Goal: Communication & Community: Answer question/provide support

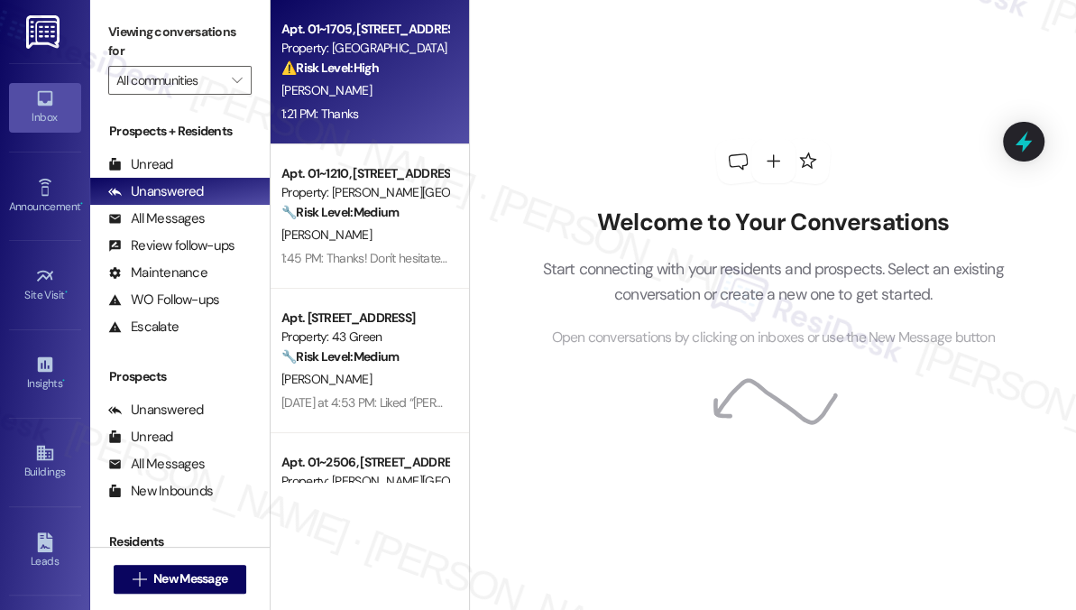
click at [373, 110] on div "1:21 PM: Thanks 1:21 PM: Thanks" at bounding box center [365, 114] width 171 height 23
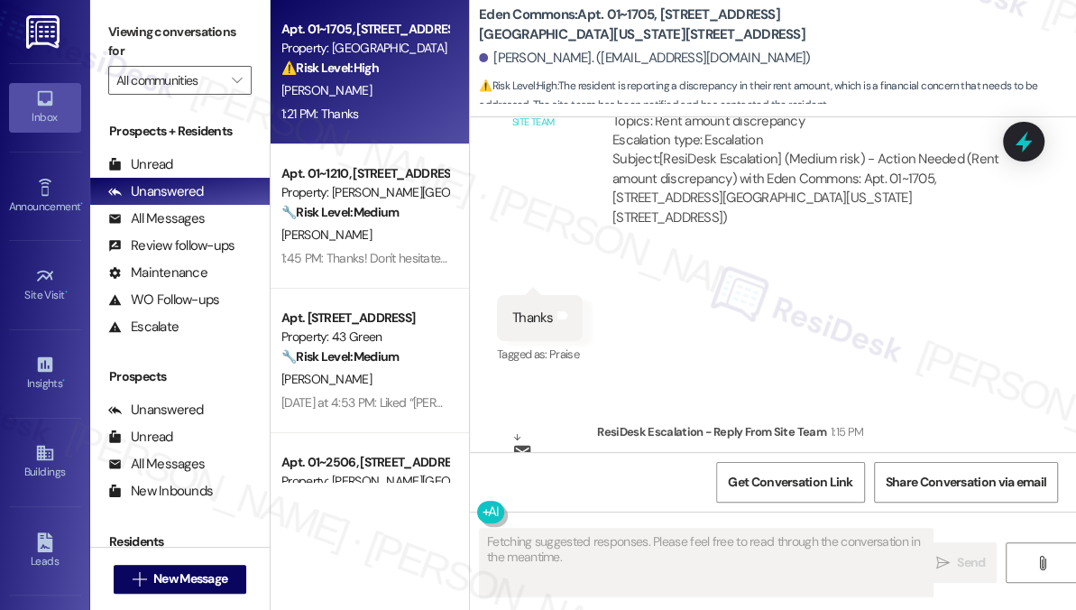
scroll to position [7798, 0]
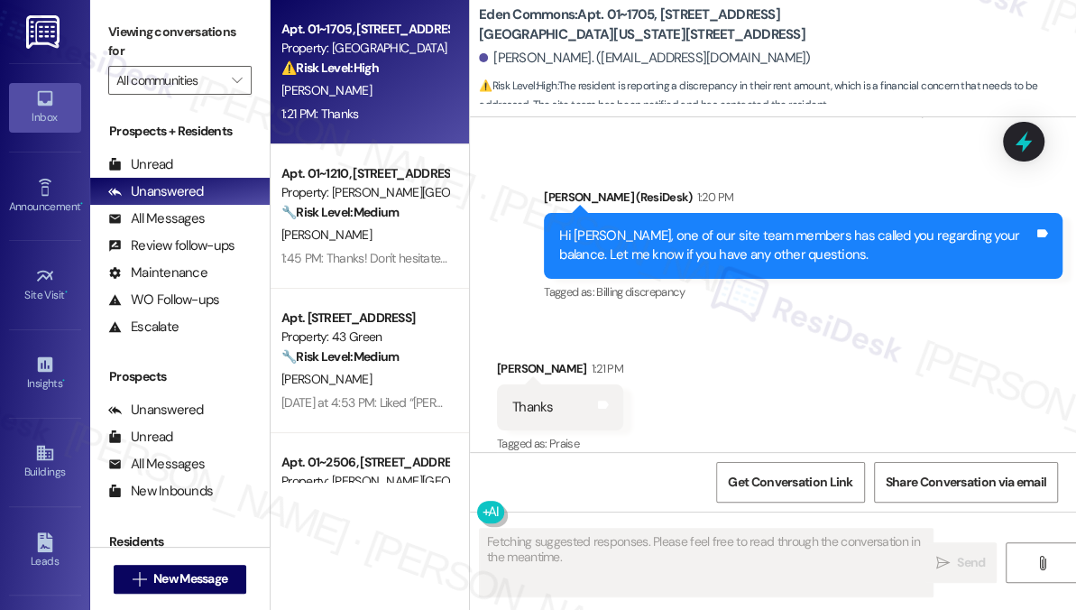
click at [687, 226] on div "Hi [PERSON_NAME], one of our site team members has called you regarding your ba…" at bounding box center [796, 245] width 475 height 39
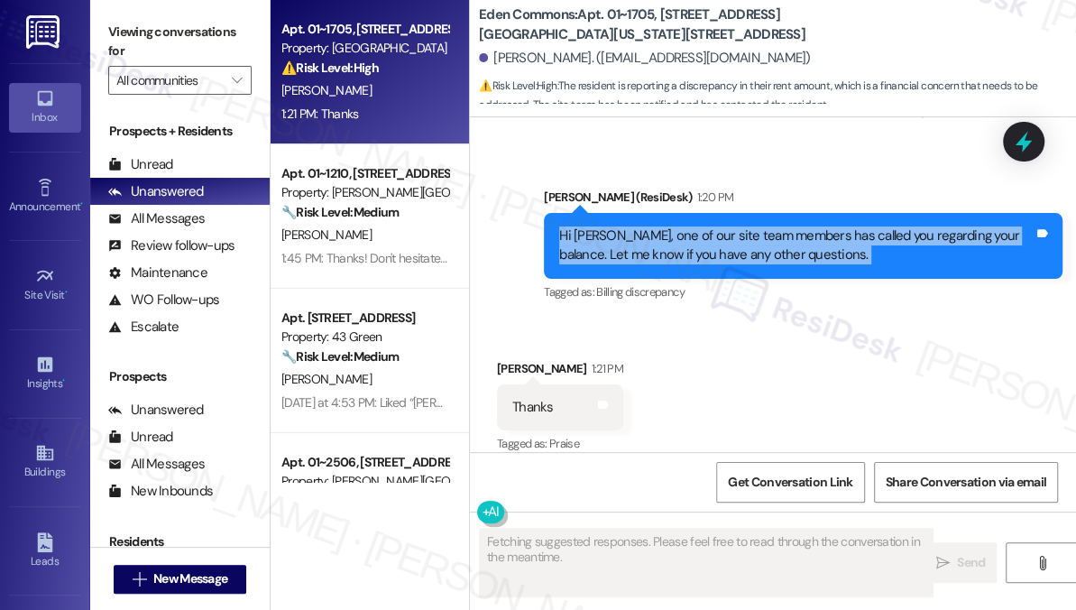
click at [687, 226] on div "Hi [PERSON_NAME], one of our site team members has called you regarding your ba…" at bounding box center [796, 245] width 475 height 39
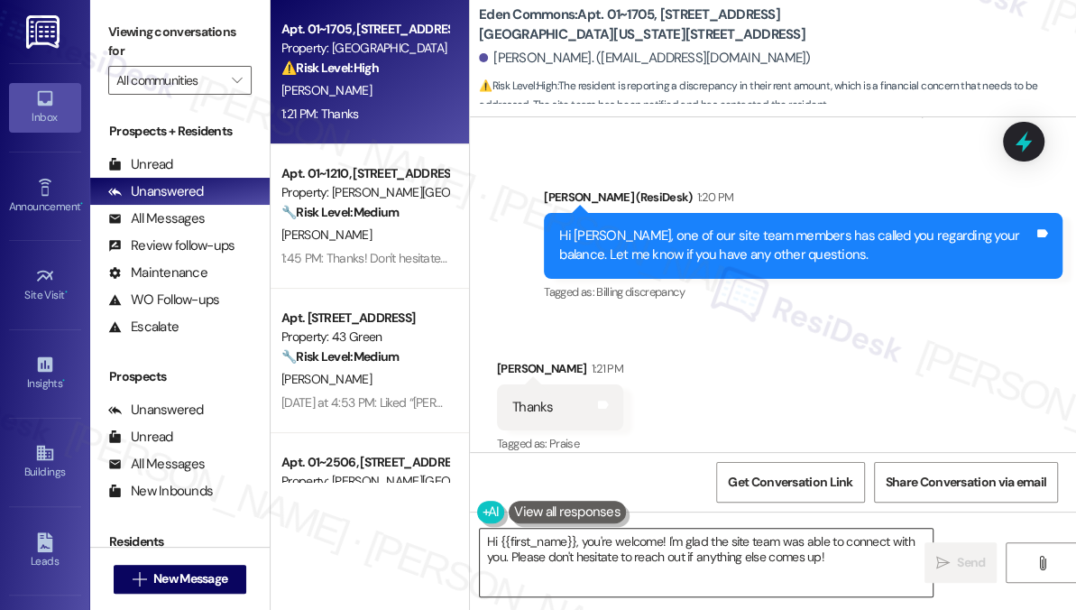
click at [648, 563] on textarea "Hi {{first_name}}, you're welcome! I'm glad the site team was able to connect w…" at bounding box center [706, 563] width 453 height 68
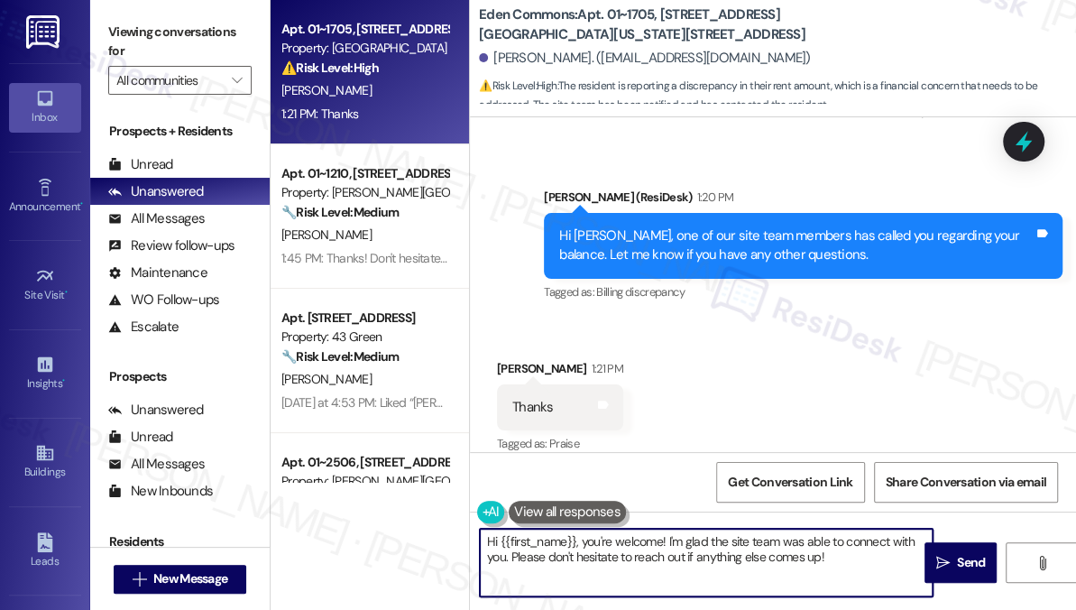
click at [648, 563] on textarea "Hi {{first_name}}, you're welcome! I'm glad the site team was able to connect w…" at bounding box center [706, 563] width 453 height 68
click at [654, 563] on textarea "Hi {{first_name}}, you're welcome! I'm glad the site team was able to connect w…" at bounding box center [706, 563] width 453 height 68
drag, startPoint x: 586, startPoint y: 540, endPoint x: 445, endPoint y: 529, distance: 142.1
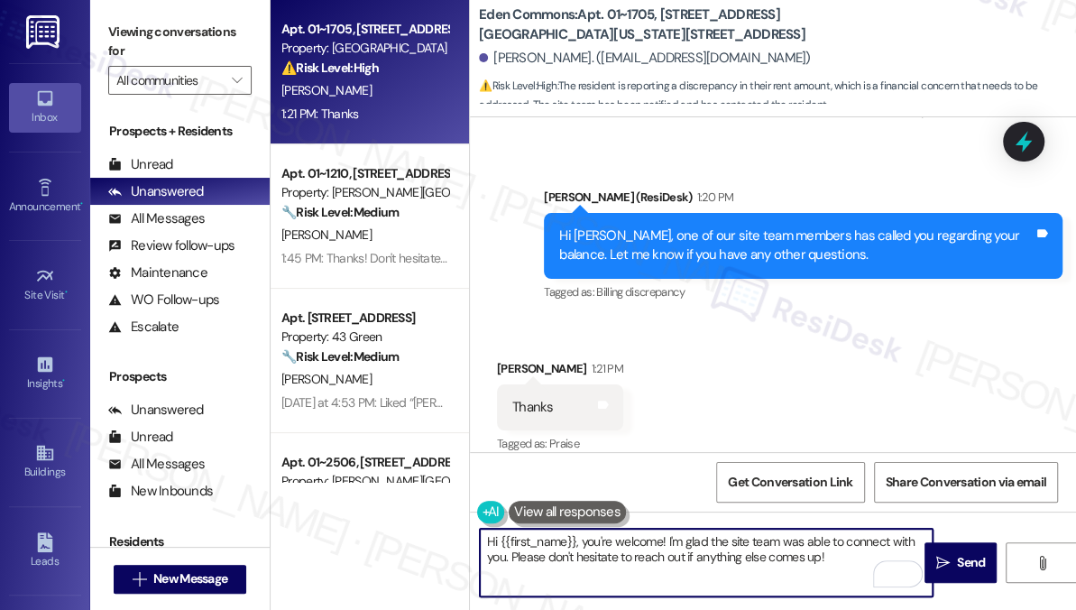
click at [445, 529] on div "Apt. 01~1705, [STREET_ADDRESS][GEOGRAPHIC_DATA][US_STATE][STREET_ADDRESS] Prope…" at bounding box center [674, 305] width 806 height 610
click at [519, 543] on textarea "You're welcome! I'm glad the site team was able to connect with you. Please don…" at bounding box center [706, 563] width 453 height 68
click at [811, 558] on textarea "You're very welcome! I'm glad the site team was able to connect with you. Pleas…" at bounding box center [706, 563] width 453 height 68
drag, startPoint x: 732, startPoint y: 539, endPoint x: 604, endPoint y: 538, distance: 128.1
click at [604, 538] on textarea "You're very welcome! I'm glad the site team was able to connect with you. Pleas…" at bounding box center [706, 563] width 453 height 68
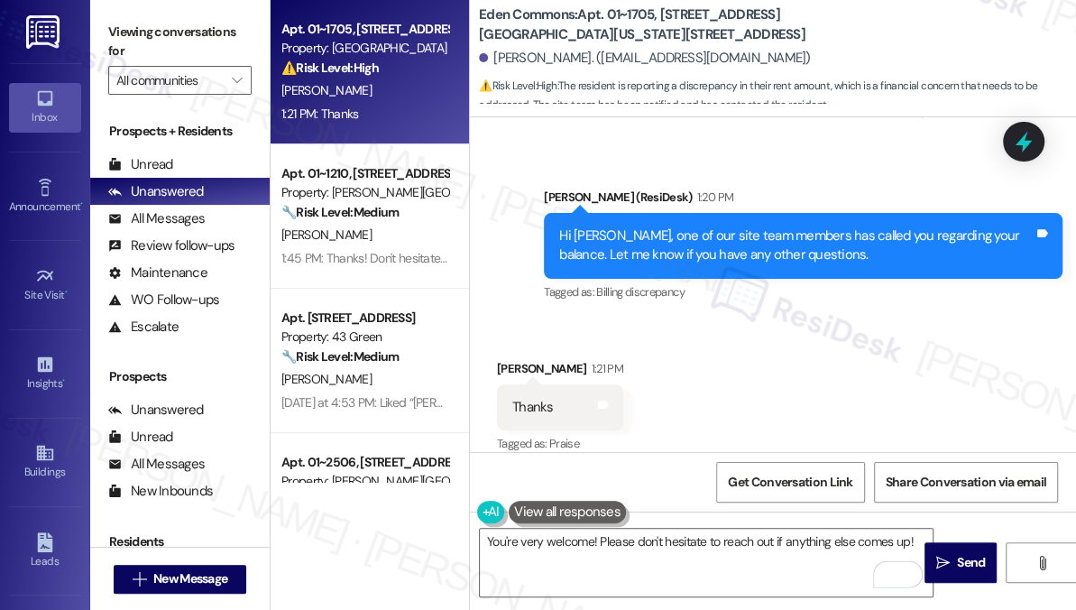
click at [500, 71] on div "[PERSON_NAME]. ([EMAIL_ADDRESS][DOMAIN_NAME])" at bounding box center [777, 59] width 597 height 36
click at [503, 55] on div "[PERSON_NAME]. ([EMAIL_ADDRESS][DOMAIN_NAME])" at bounding box center [645, 58] width 332 height 19
copy div "[PERSON_NAME]"
click at [591, 537] on textarea "You're very welcome! Please don't hesitate to reach out if anything else comes …" at bounding box center [706, 563] width 453 height 68
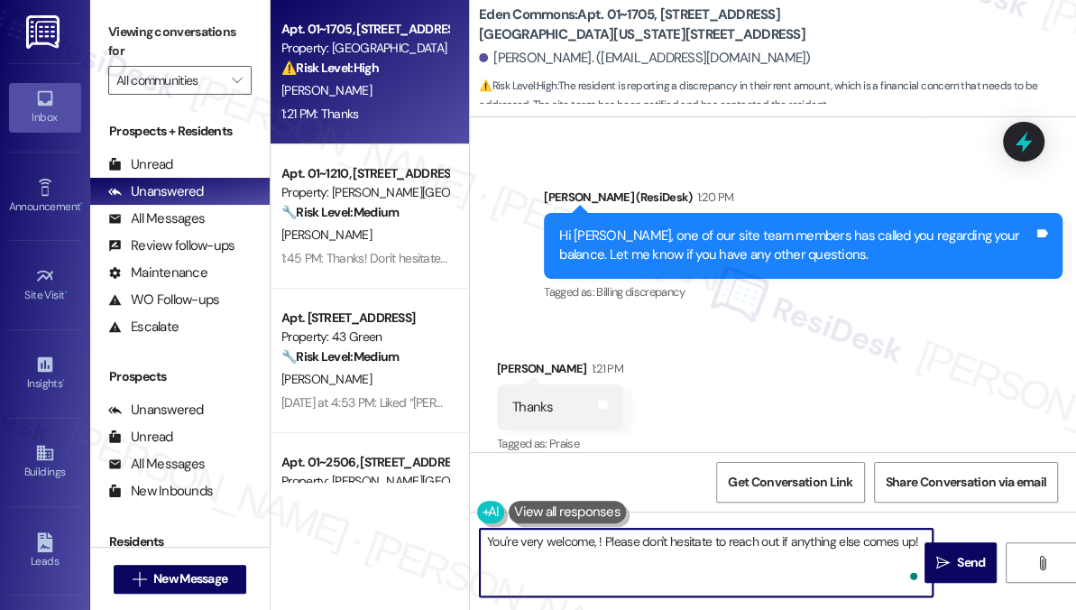
paste textarea "[PERSON_NAME]"
type textarea "You're very welcome, [PERSON_NAME]! Please don't hesitate to reach out if anyth…"
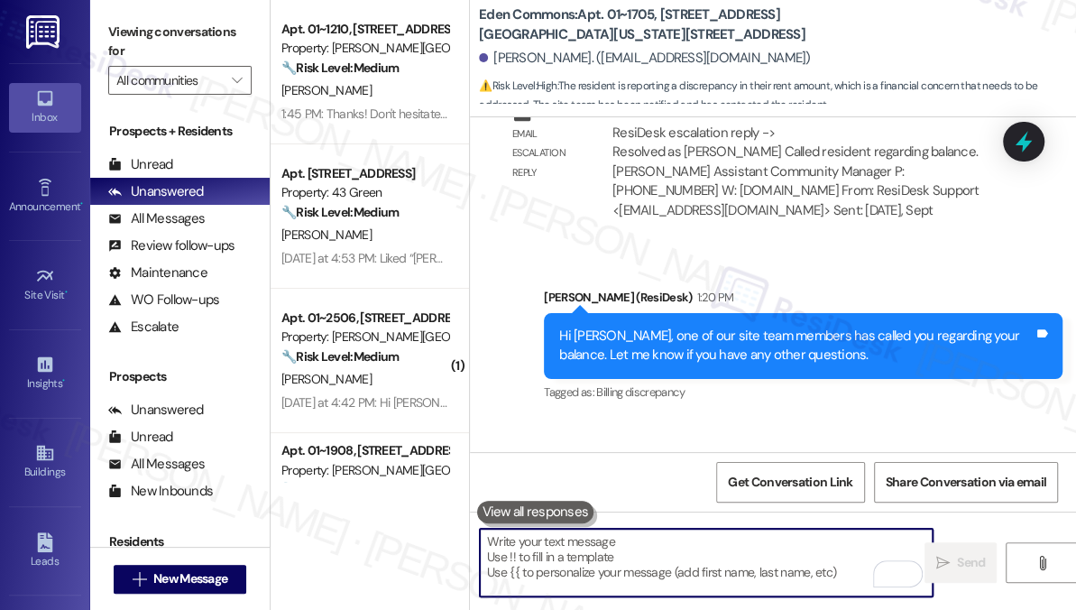
scroll to position [7534, 0]
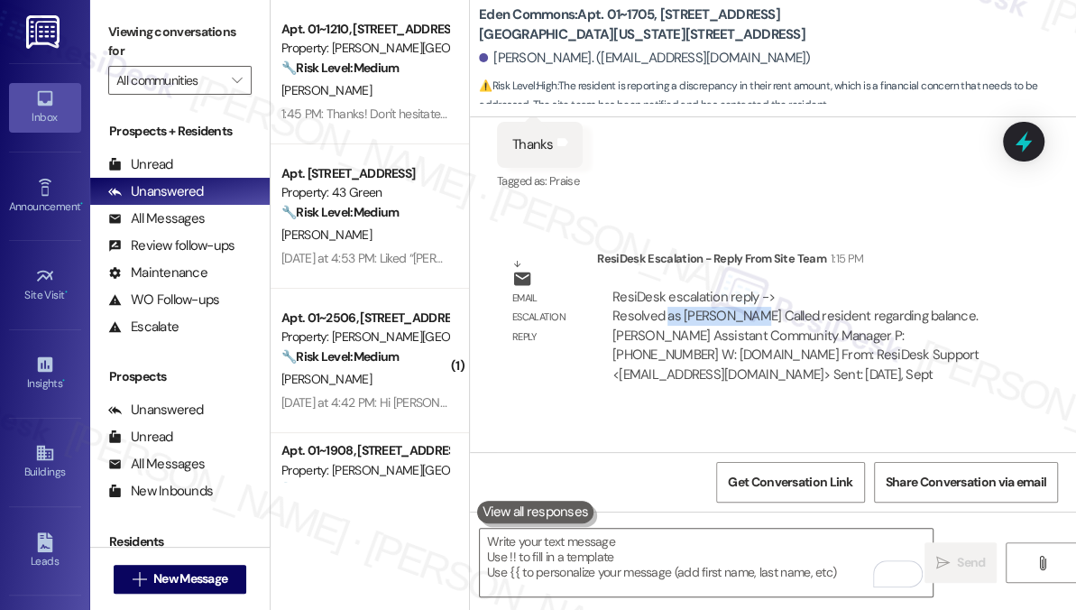
drag, startPoint x: 668, startPoint y: 299, endPoint x: 751, endPoint y: 305, distance: 82.3
click at [751, 305] on div "ResiDesk escalation reply -> Resolved as [PERSON_NAME] Called resident regardin…" at bounding box center [796, 336] width 367 height 96
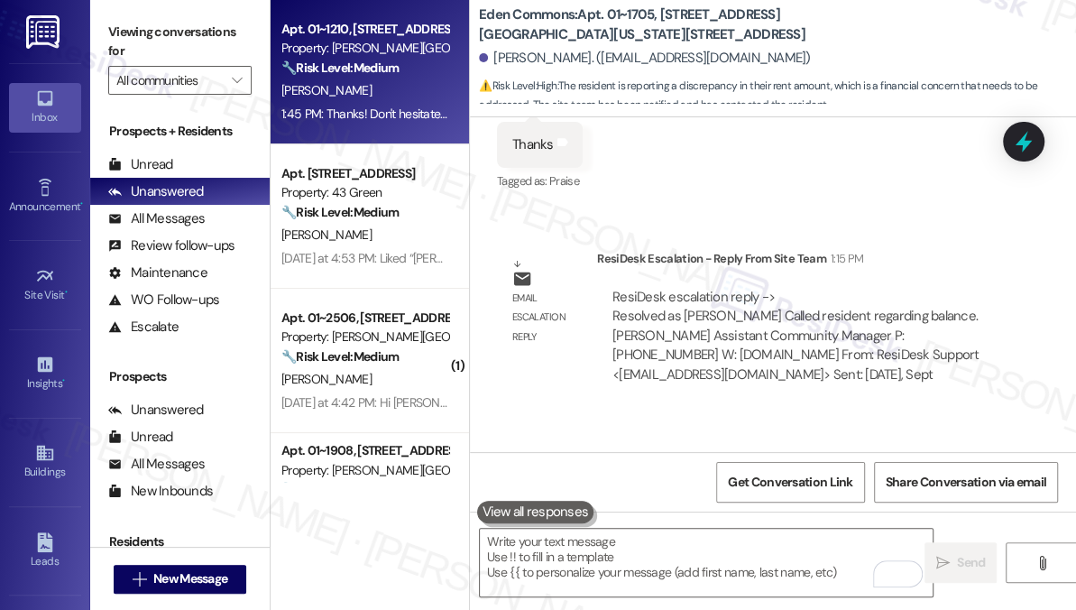
click at [373, 131] on div "Apt. 01~1210, [STREET_ADDRESS][PERSON_NAME] Property: [PERSON_NAME][GEOGRAPHIC_…" at bounding box center [370, 72] width 198 height 144
type textarea "Fetching suggested responses. Please feel free to read through the conversation…"
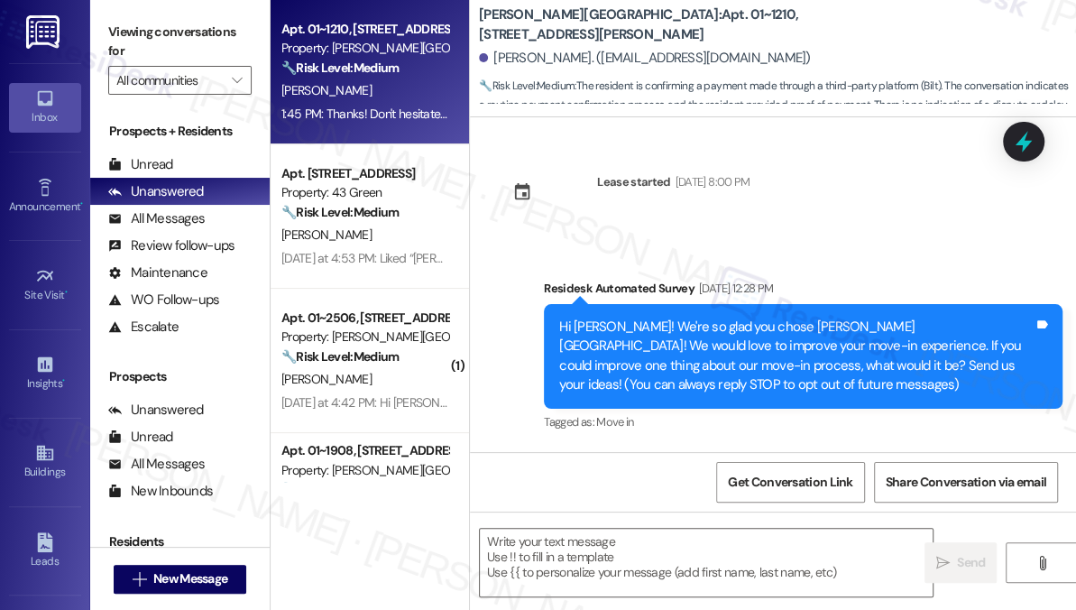
scroll to position [1869, 0]
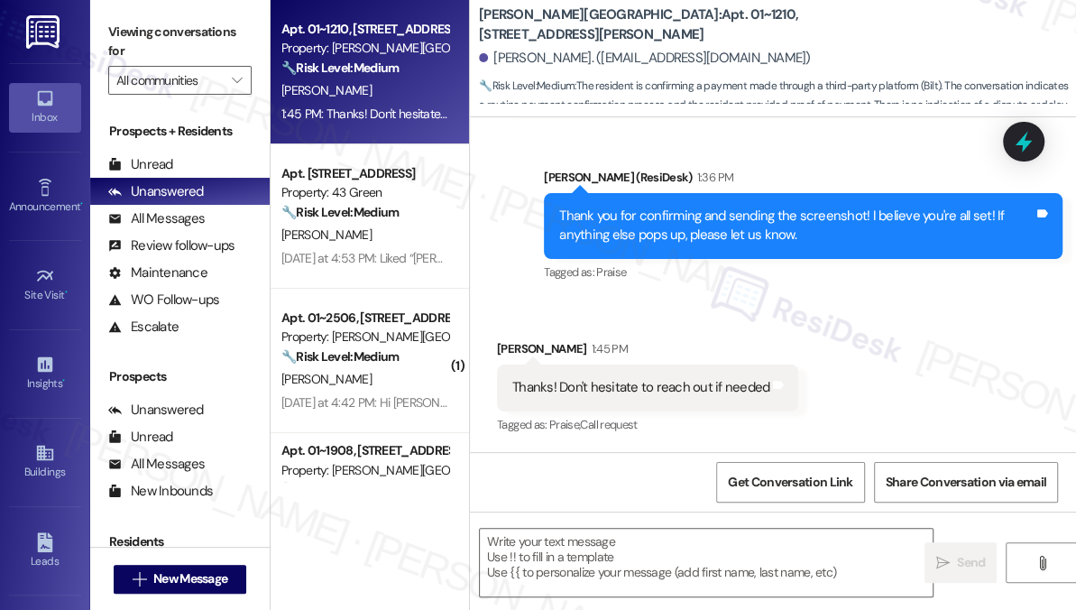
type textarea "Fetching suggested responses. Please feel free to read through the conversation…"
click at [576, 550] on textarea at bounding box center [706, 563] width 453 height 68
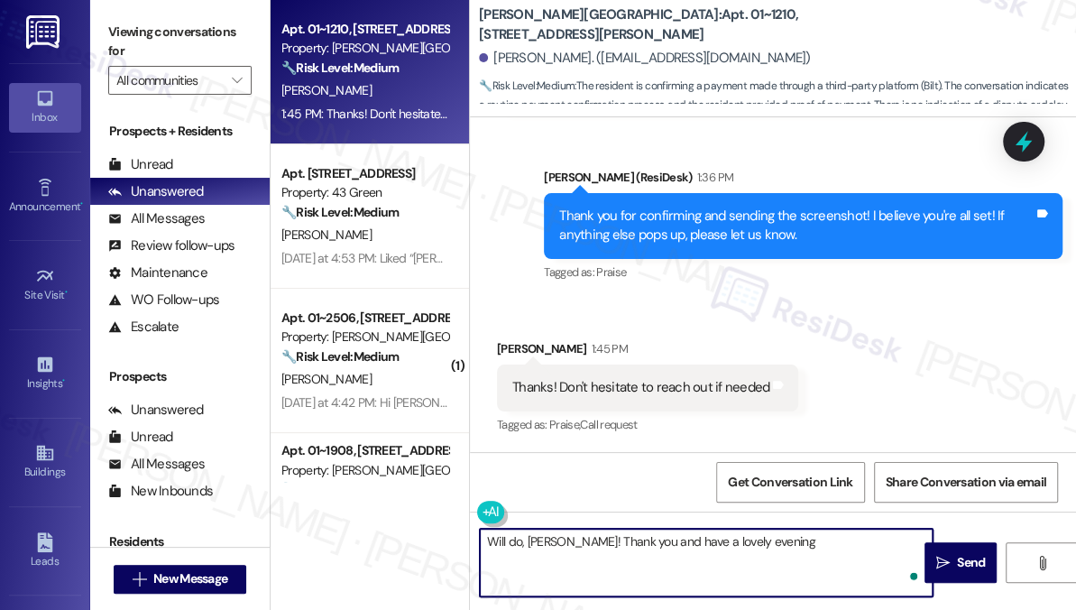
type textarea "Will do, [PERSON_NAME]! Thank you and have a lovely evening!"
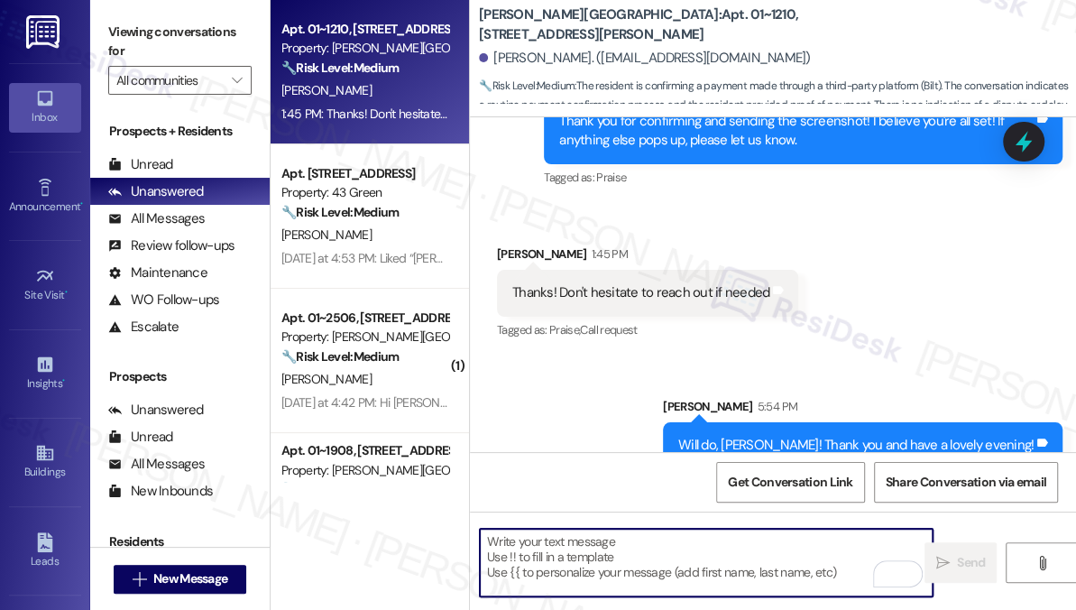
scroll to position [1995, 0]
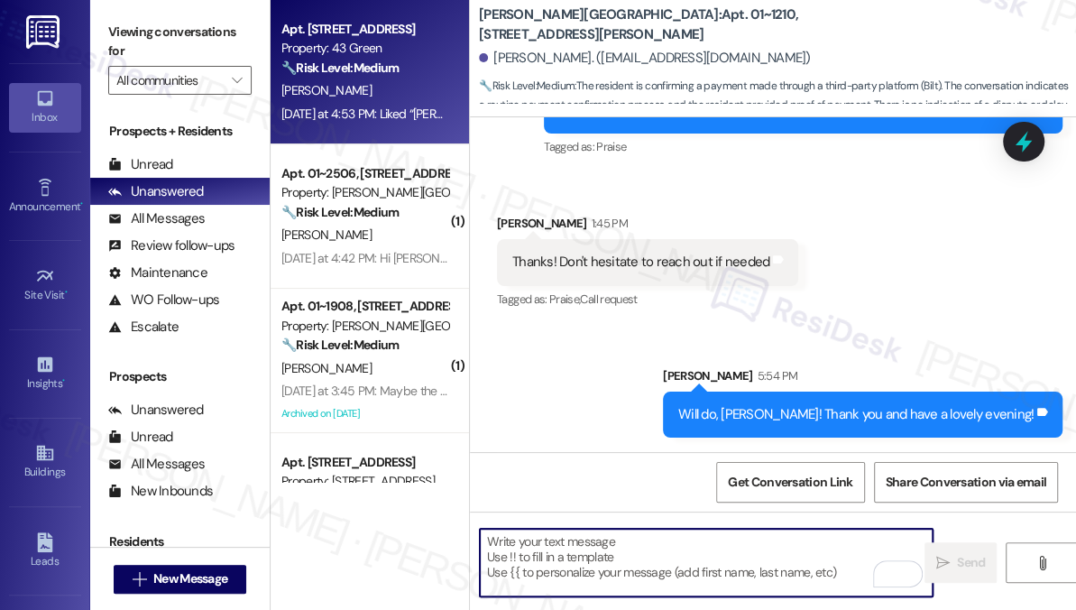
click at [416, 98] on div "[PERSON_NAME]" at bounding box center [365, 90] width 171 height 23
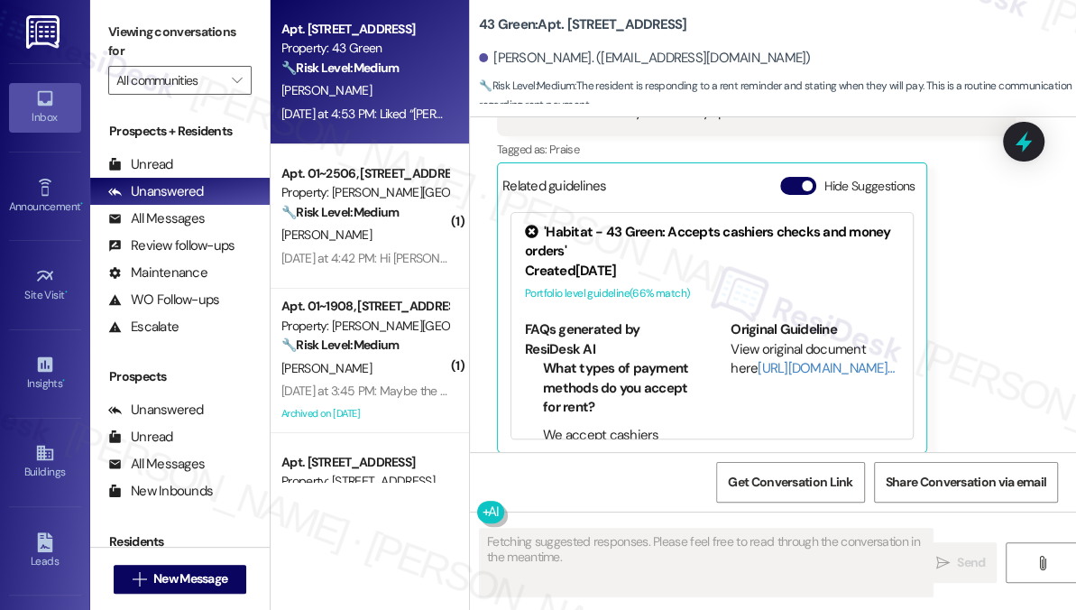
scroll to position [5648, 0]
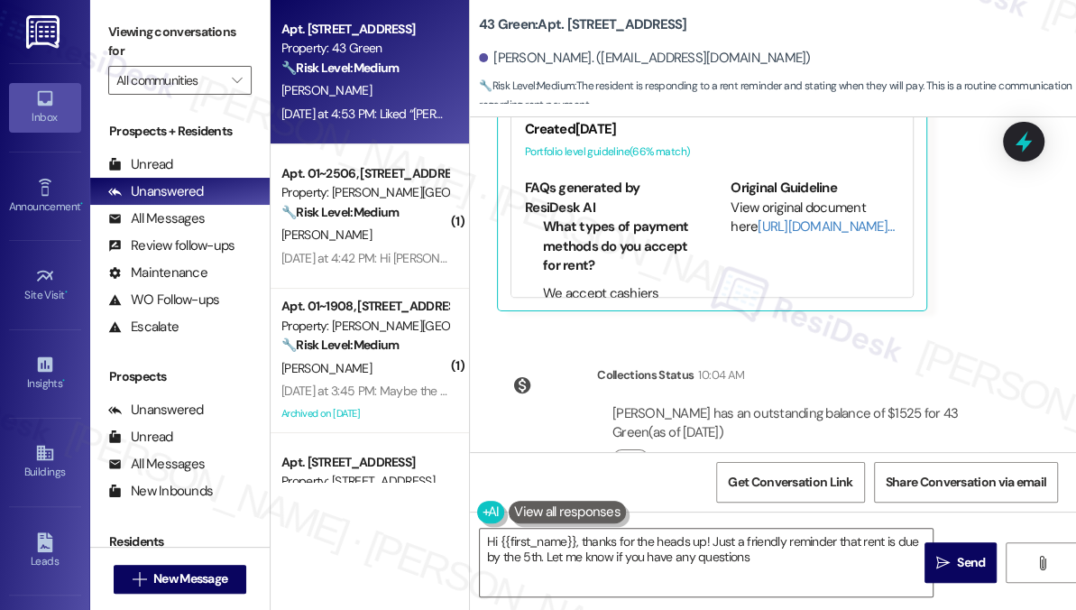
type textarea "Hi {{first_name}}, thanks for the heads up! Just a friendly reminder that rent …"
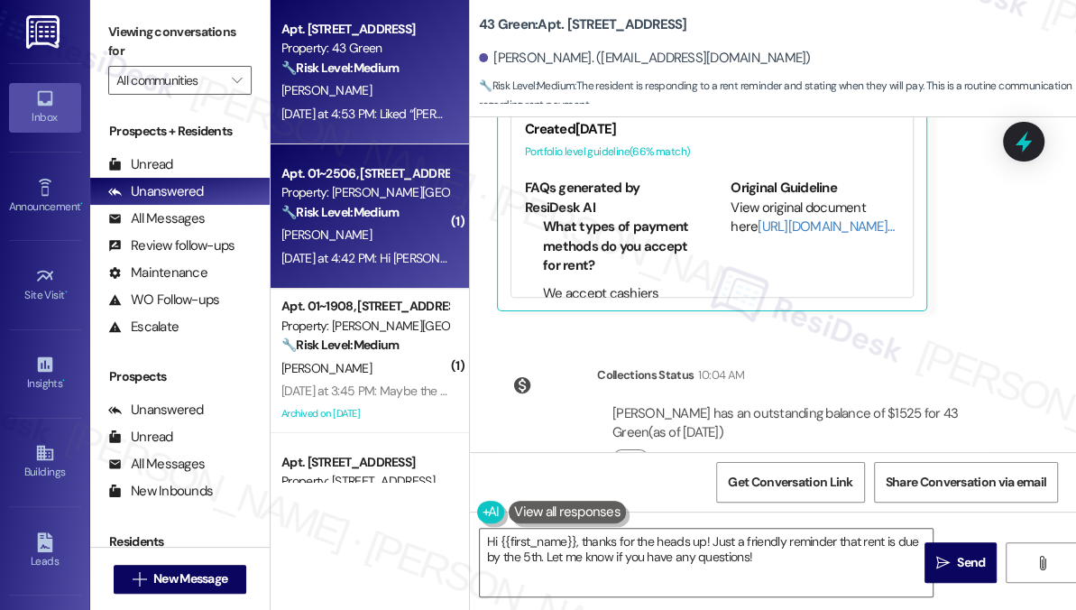
click at [384, 198] on div "Property: [PERSON_NAME][GEOGRAPHIC_DATA]" at bounding box center [364, 192] width 167 height 19
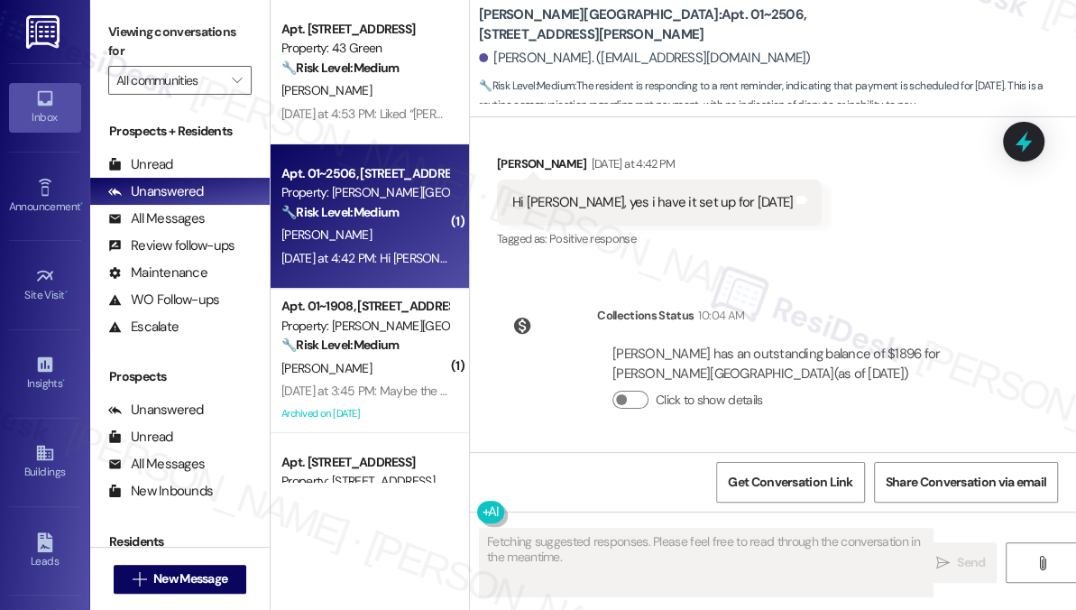
scroll to position [3519, 0]
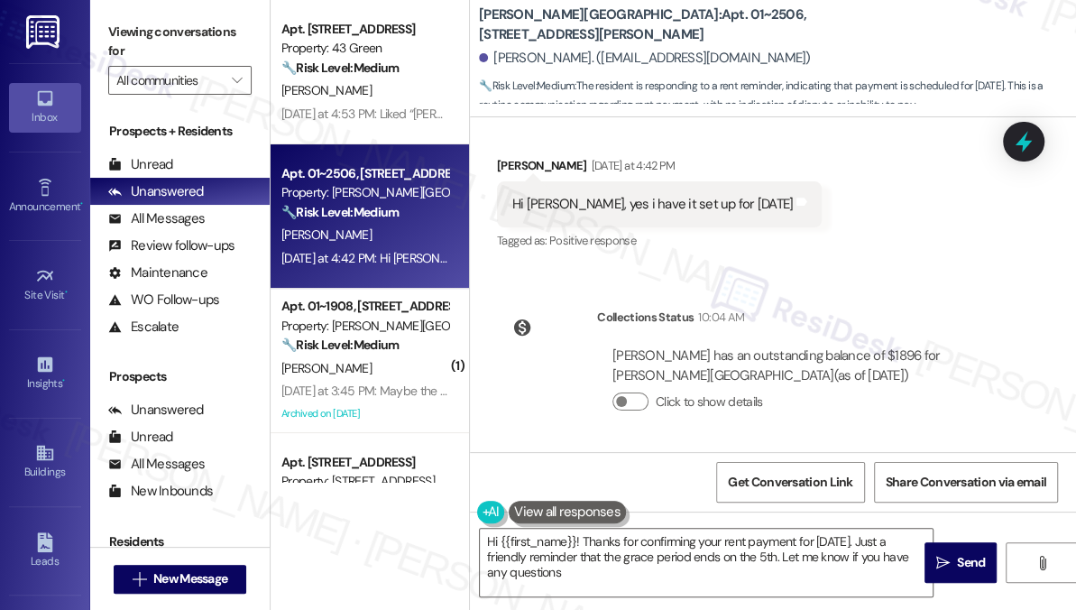
type textarea "Hi {{first_name}}! Thanks for confirming your rent payment for [DATE]. Just a f…"
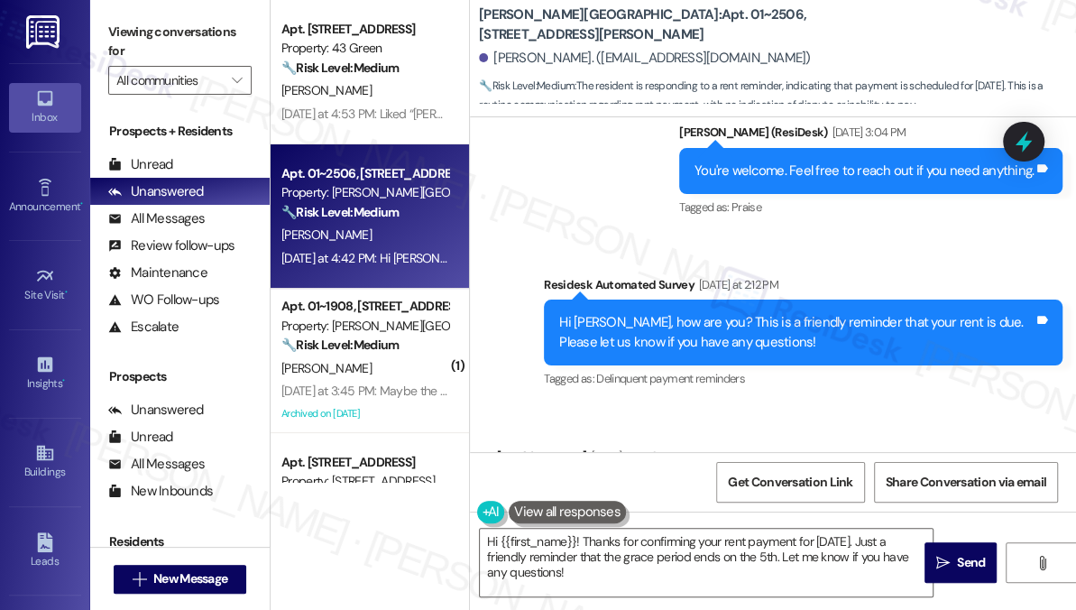
scroll to position [3192, 0]
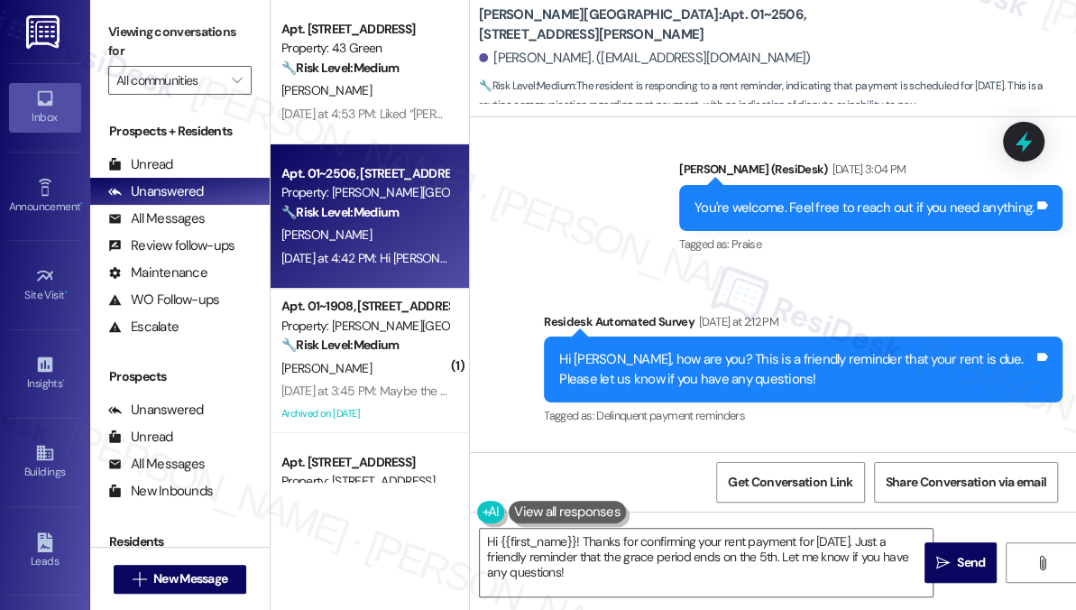
click at [834, 353] on div "Hi [PERSON_NAME], how are you? This is a friendly reminder that your rent is du…" at bounding box center [796, 369] width 475 height 39
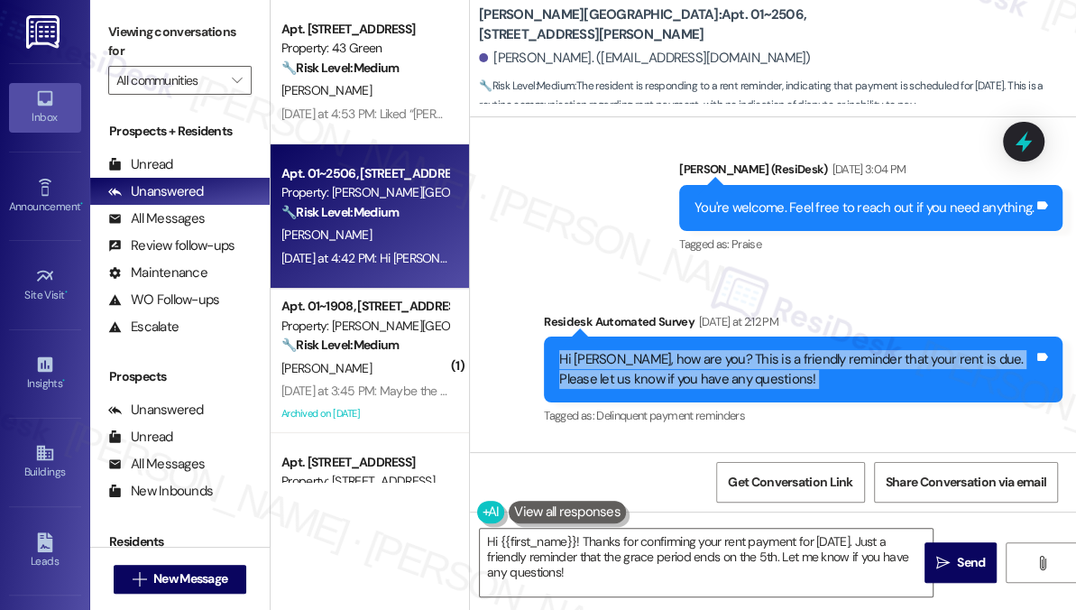
click at [834, 353] on div "Hi [PERSON_NAME], how are you? This is a friendly reminder that your rent is du…" at bounding box center [796, 369] width 475 height 39
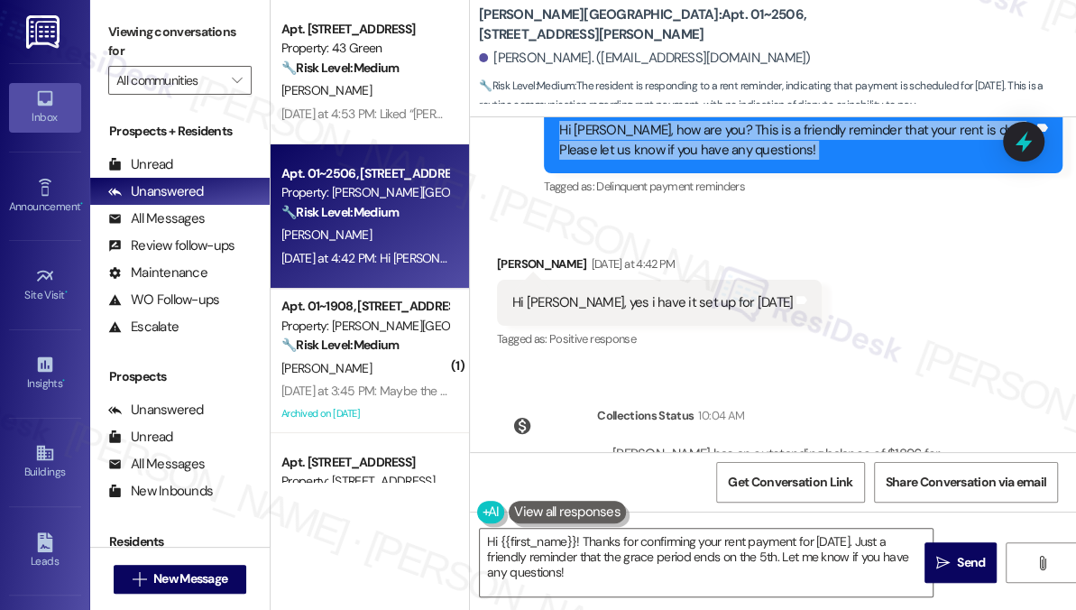
scroll to position [3519, 0]
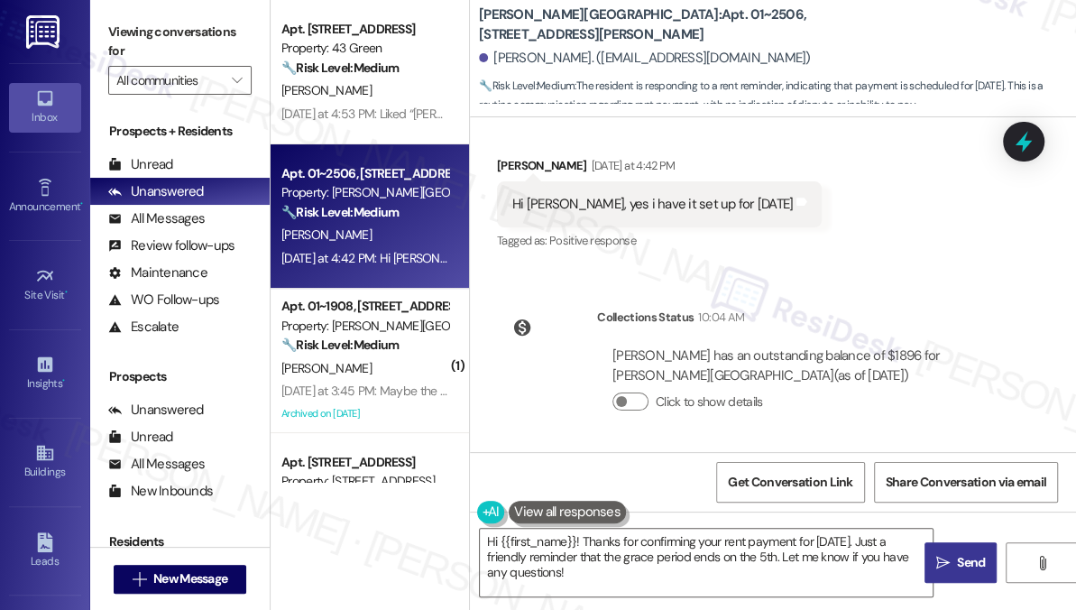
click at [969, 573] on button " Send" at bounding box center [961, 562] width 72 height 41
